Goal: Check status: Check status

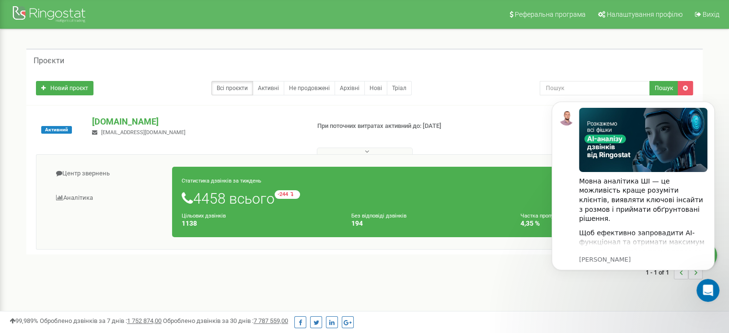
click at [506, 117] on div "Активний [DOMAIN_NAME] [EMAIL_ADDRESS][DOMAIN_NAME] При поточних витратах актив…" at bounding box center [365, 135] width 672 height 38
click at [67, 171] on link "Центр звернень" at bounding box center [108, 174] width 129 height 24
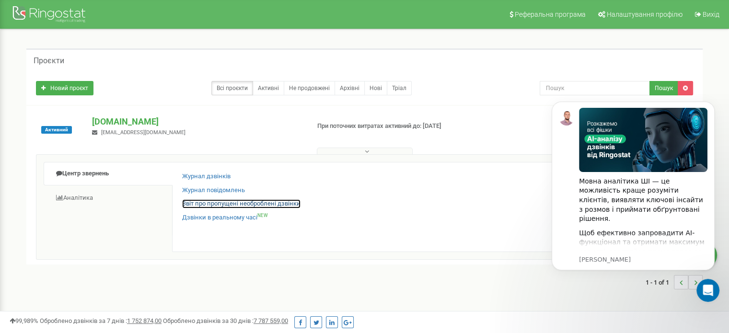
click at [227, 204] on link "Звіт про пропущені необроблені дзвінки" at bounding box center [241, 204] width 118 height 9
click at [598, 285] on body "Мовна аналітика ШІ — це можливість краще розуміти клієнтів, виявляти ключові ін…" at bounding box center [633, 197] width 184 height 212
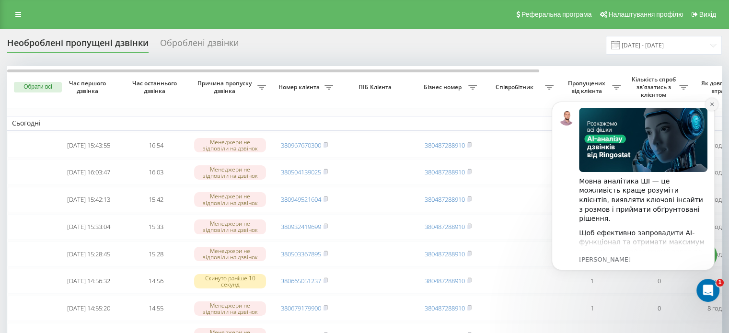
click at [715, 106] on icon "Dismiss notification" at bounding box center [712, 104] width 5 height 5
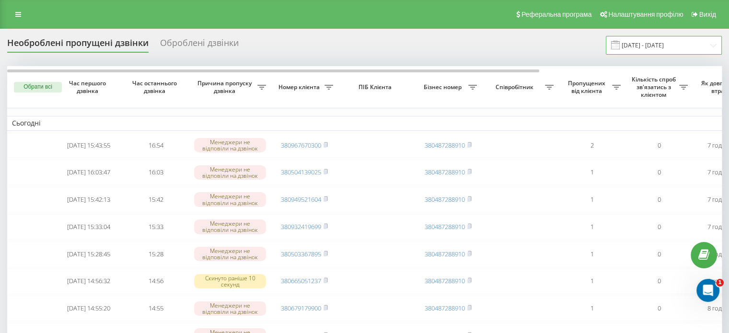
click at [653, 47] on input "21.07.2025 - 21.08.2025" at bounding box center [664, 45] width 116 height 19
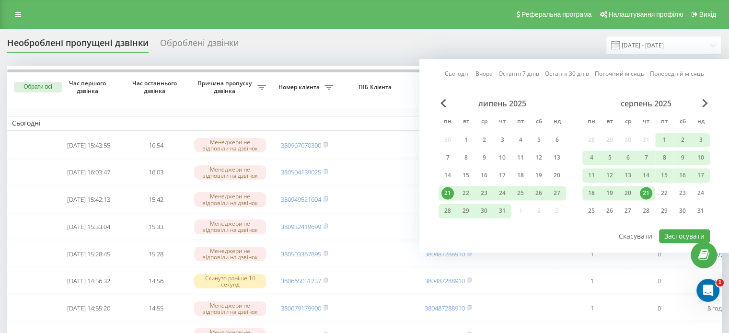
click at [642, 191] on div "21" at bounding box center [646, 193] width 12 height 12
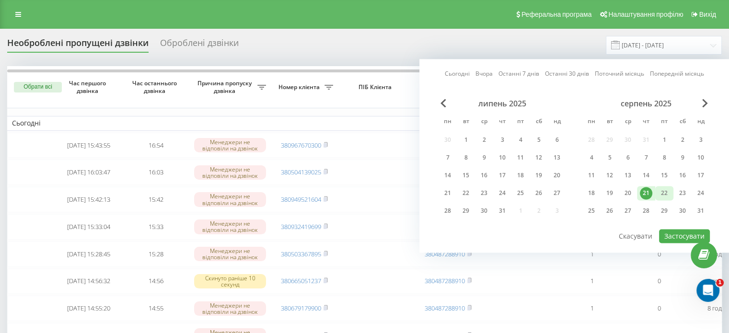
click at [657, 191] on div "22" at bounding box center [665, 193] width 18 height 14
click at [682, 233] on button "Застосувати" at bounding box center [684, 236] width 51 height 14
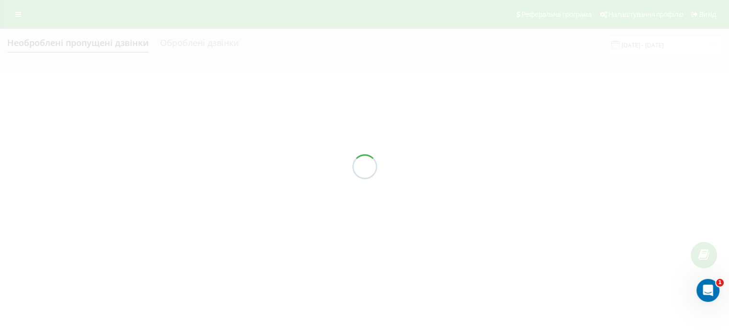
type input "21.08.2025 - 22.08.2025"
